Goal: Information Seeking & Learning: Learn about a topic

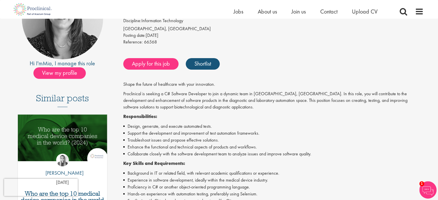
scroll to position [29, 0]
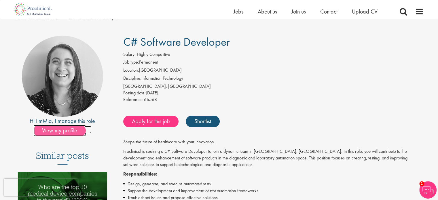
click at [47, 132] on span "View my profile" at bounding box center [59, 131] width 52 height 12
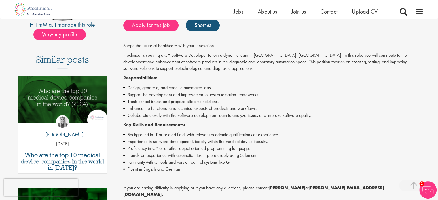
scroll to position [115, 0]
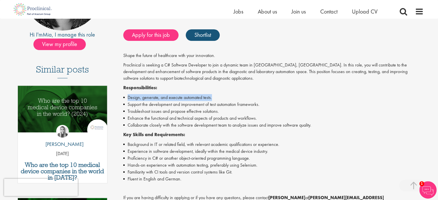
drag, startPoint x: 212, startPoint y: 97, endPoint x: 123, endPoint y: 95, distance: 89.2
click at [123, 95] on li "Design, generate, and execute automated tests." at bounding box center [273, 97] width 300 height 7
click at [202, 112] on li "Troubleshoot issues and propose effective solutions." at bounding box center [273, 111] width 300 height 7
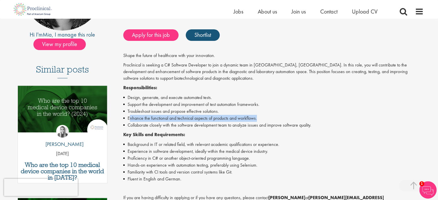
drag, startPoint x: 247, startPoint y: 105, endPoint x: 258, endPoint y: 119, distance: 17.8
click at [259, 119] on li "Enhance the functional and technical aspects of products and workflows." at bounding box center [273, 118] width 300 height 7
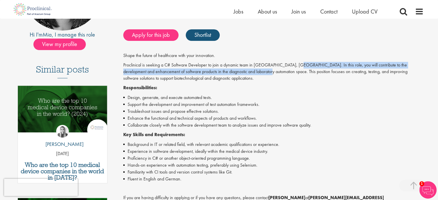
drag, startPoint x: 297, startPoint y: 64, endPoint x: 246, endPoint y: 72, distance: 51.2
click at [246, 72] on p "Proclinical is seeking a C# Software Developer to join a dynamic team in [GEOGR…" at bounding box center [273, 72] width 300 height 20
copy p "n this role, you will contribute to the development and enhancement of software…"
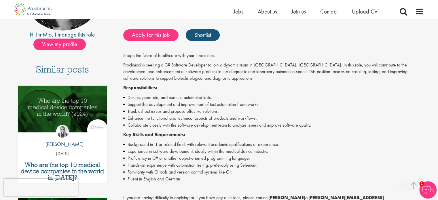
click at [342, 112] on li "Troubleshoot issues and propose effective solutions." at bounding box center [273, 111] width 300 height 7
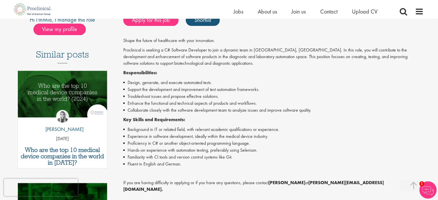
scroll to position [144, 0]
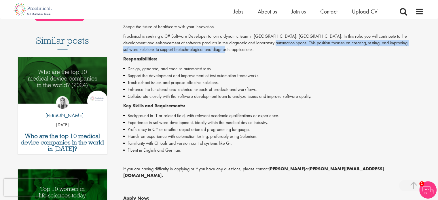
drag, startPoint x: 248, startPoint y: 43, endPoint x: 205, endPoint y: 49, distance: 42.9
click at [205, 49] on p "Proclinical is seeking a C# Software Developer to join a dynamic team in [GEOGR…" at bounding box center [273, 43] width 300 height 20
copy p "This position focuses on creating, testing, and improving software solutions to…"
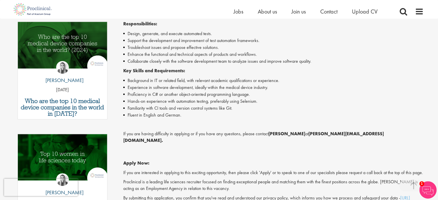
scroll to position [201, 0]
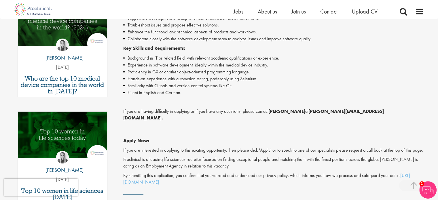
click at [397, 71] on li "Proficiency in C# or another object-oriented programming language." at bounding box center [273, 71] width 300 height 7
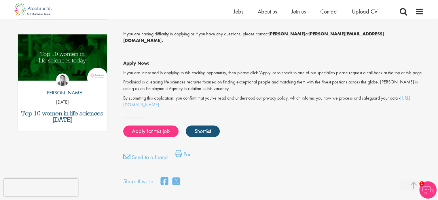
scroll to position [288, 0]
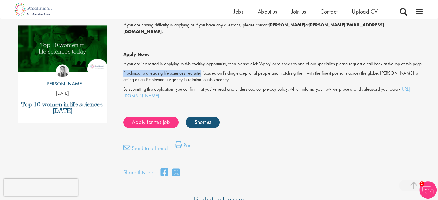
drag, startPoint x: 121, startPoint y: 74, endPoint x: 200, endPoint y: 76, distance: 79.5
copy p "Proclinical is a leading life sciences recruiter"
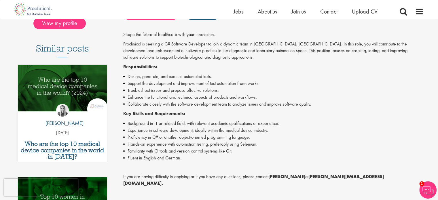
scroll to position [58, 0]
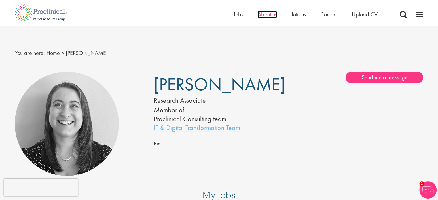
click at [271, 14] on span "About us" at bounding box center [267, 14] width 19 height 7
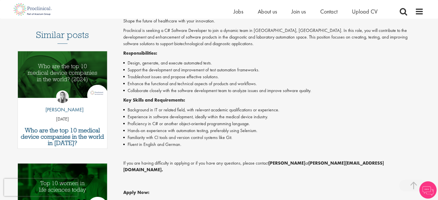
scroll to position [201, 0]
